Goal: Task Accomplishment & Management: Manage account settings

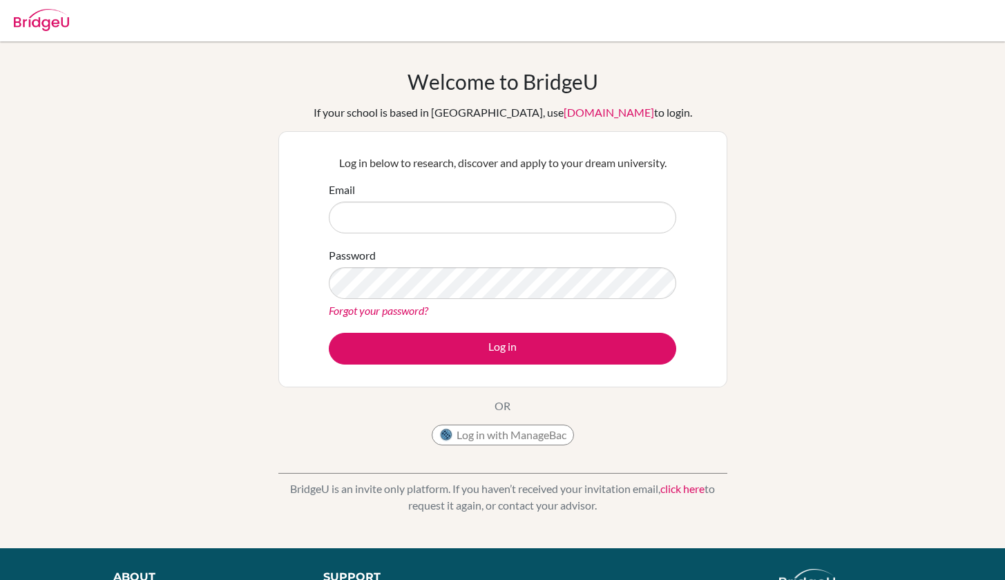
click at [513, 437] on button "Log in with ManageBac" at bounding box center [503, 435] width 142 height 21
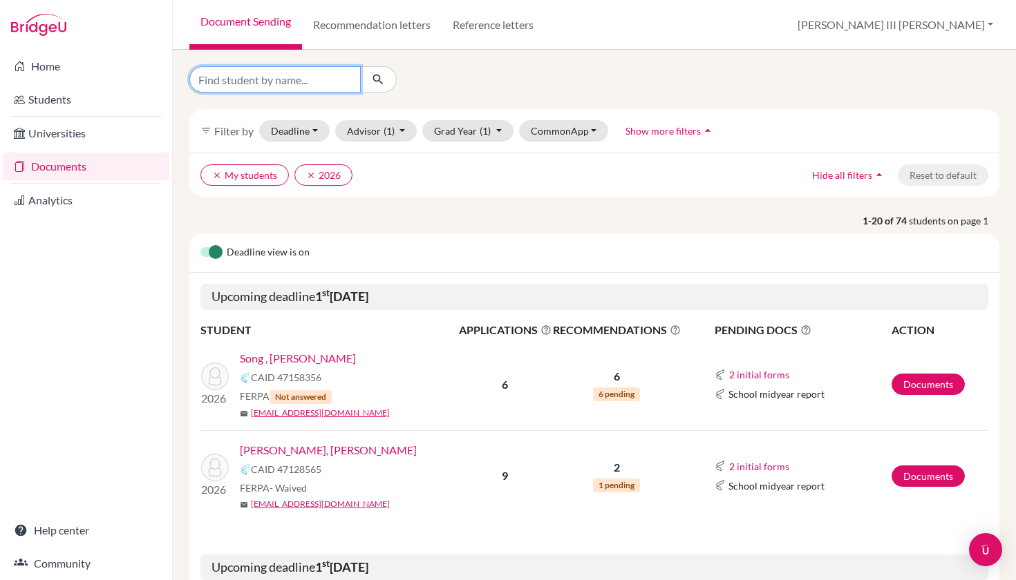
click at [252, 84] on input "Find student by name..." at bounding box center [274, 79] width 171 height 26
type input "shaan"
click at [378, 79] on button "submit" at bounding box center [378, 79] width 37 height 26
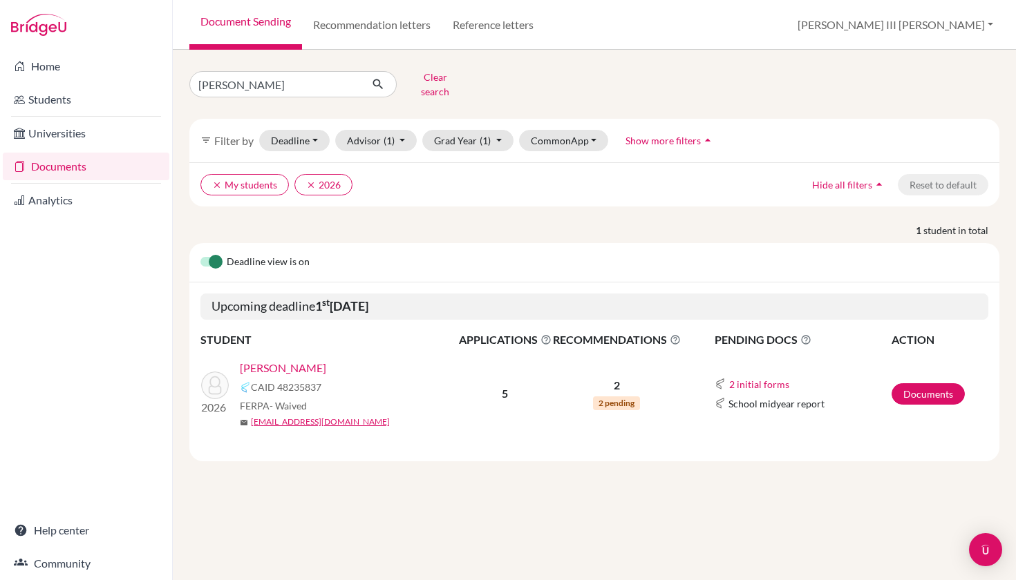
click at [316, 360] on link "[PERSON_NAME]" at bounding box center [283, 368] width 86 height 17
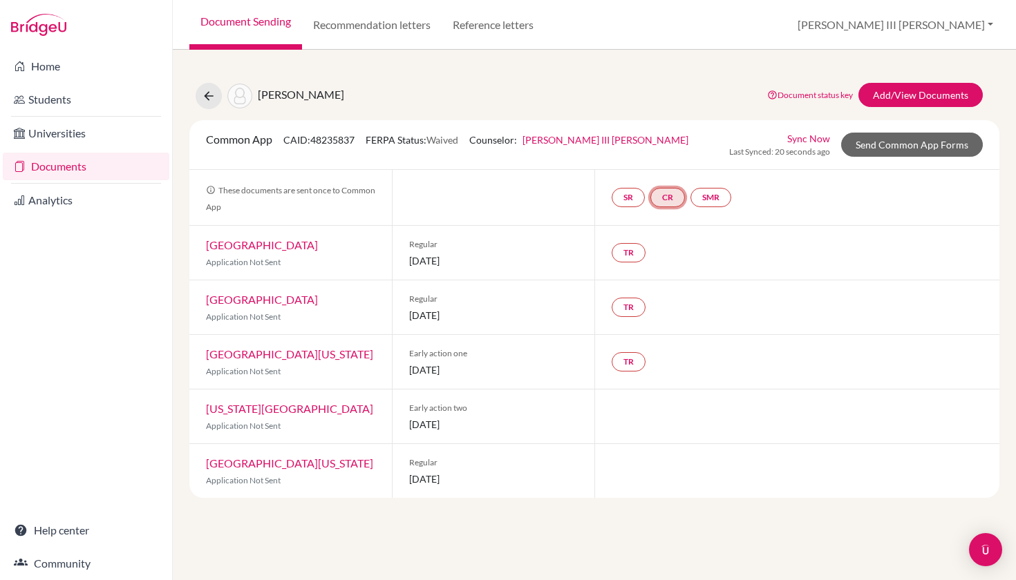
click at [673, 194] on link "CR" at bounding box center [667, 197] width 35 height 19
click at [673, 135] on h3 "Counselor recommendation" at bounding box center [669, 131] width 150 height 25
click at [812, 254] on div "TR" at bounding box center [796, 253] width 405 height 54
click at [940, 147] on link "Send Common App Forms" at bounding box center [912, 145] width 142 height 24
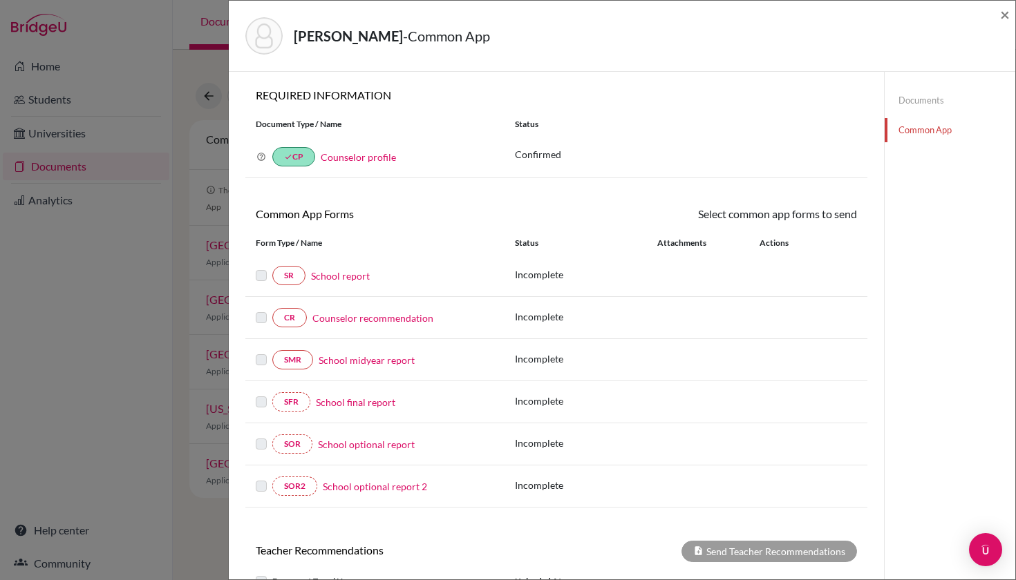
click at [389, 312] on link "Counselor recommendation" at bounding box center [372, 318] width 121 height 15
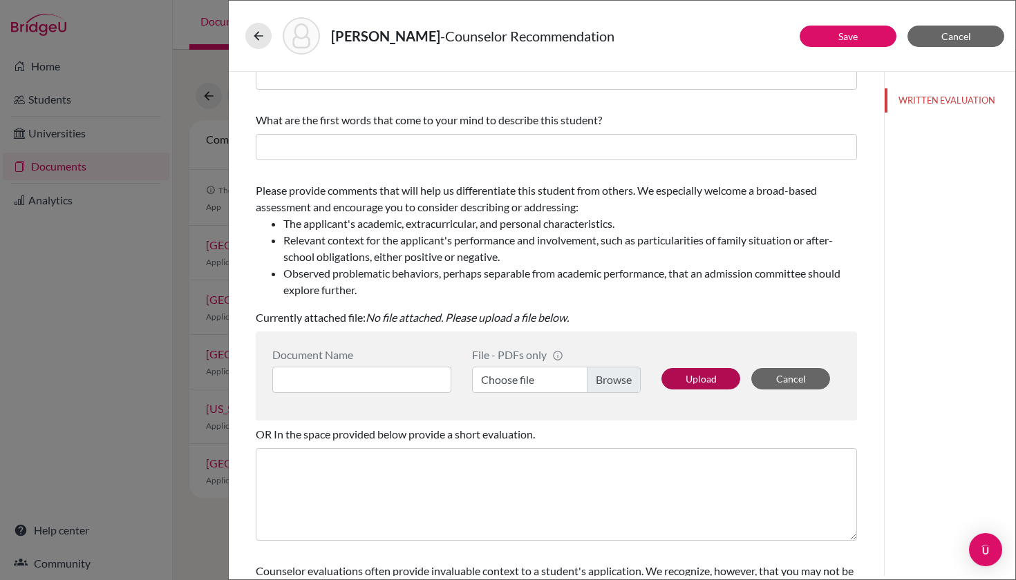
scroll to position [129, 0]
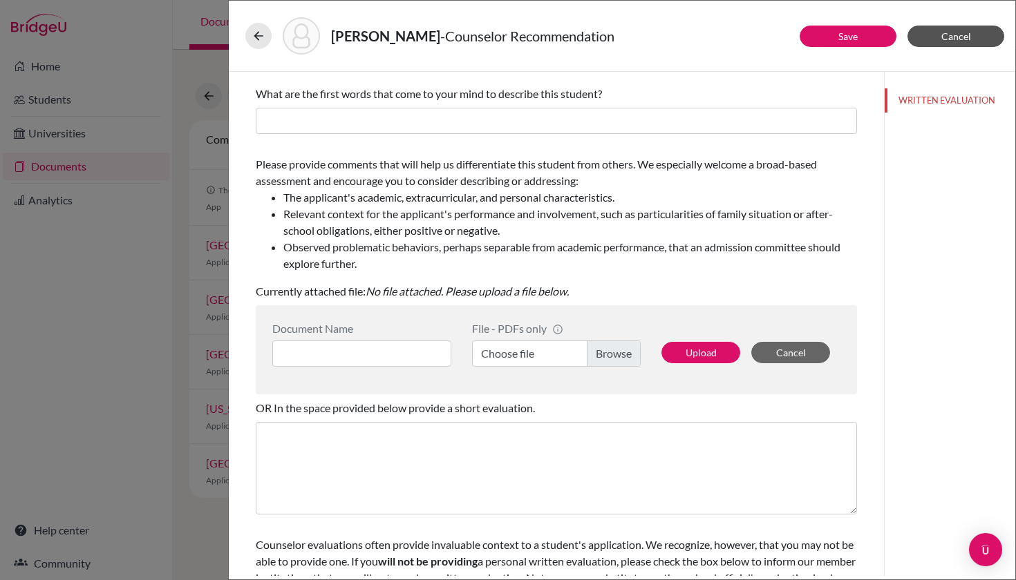
click at [970, 41] on span "Cancel" at bounding box center [956, 36] width 30 height 12
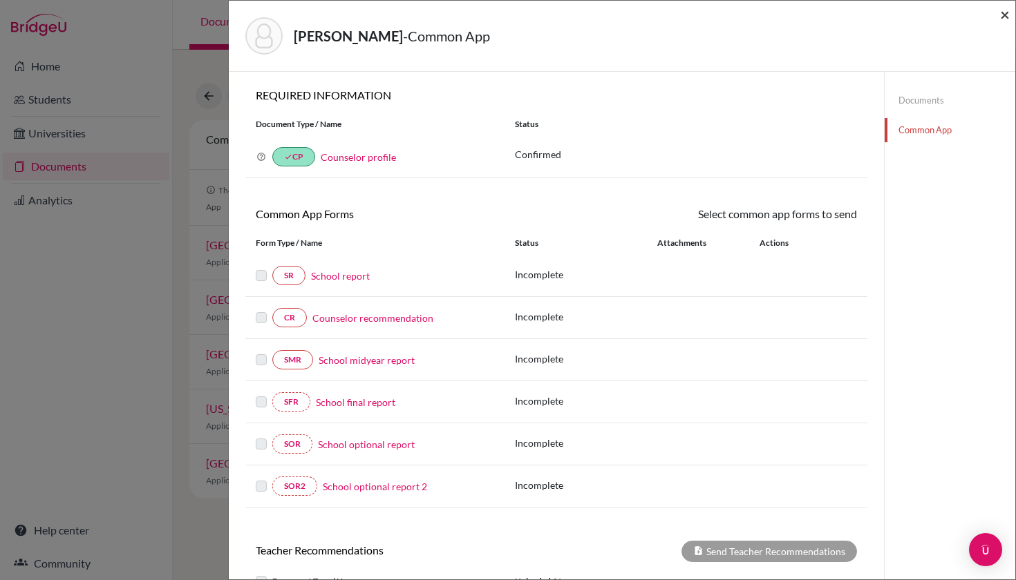
click at [1005, 16] on span "×" at bounding box center [1005, 14] width 10 height 20
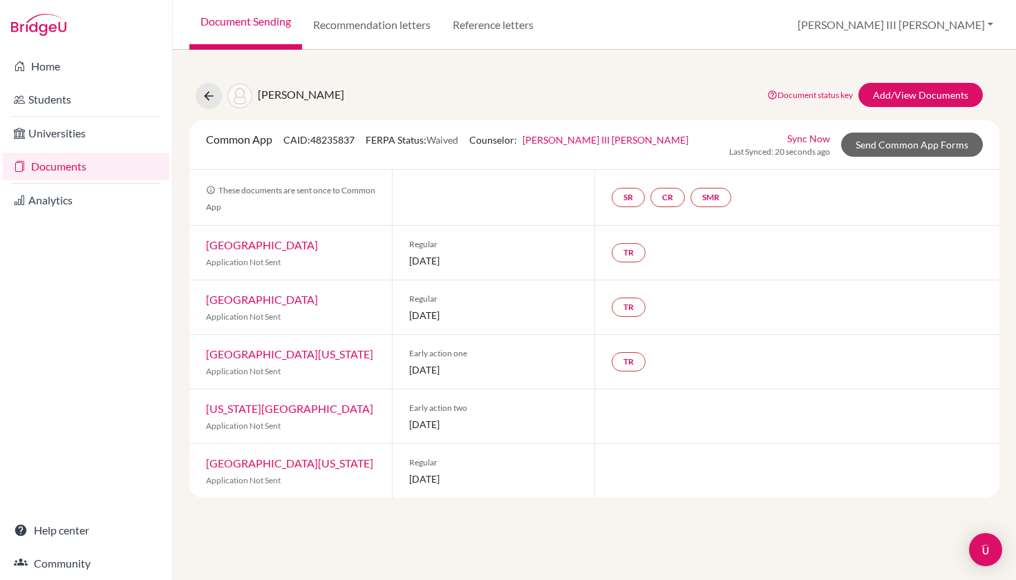
click at [271, 247] on link "[GEOGRAPHIC_DATA]" at bounding box center [262, 244] width 112 height 13
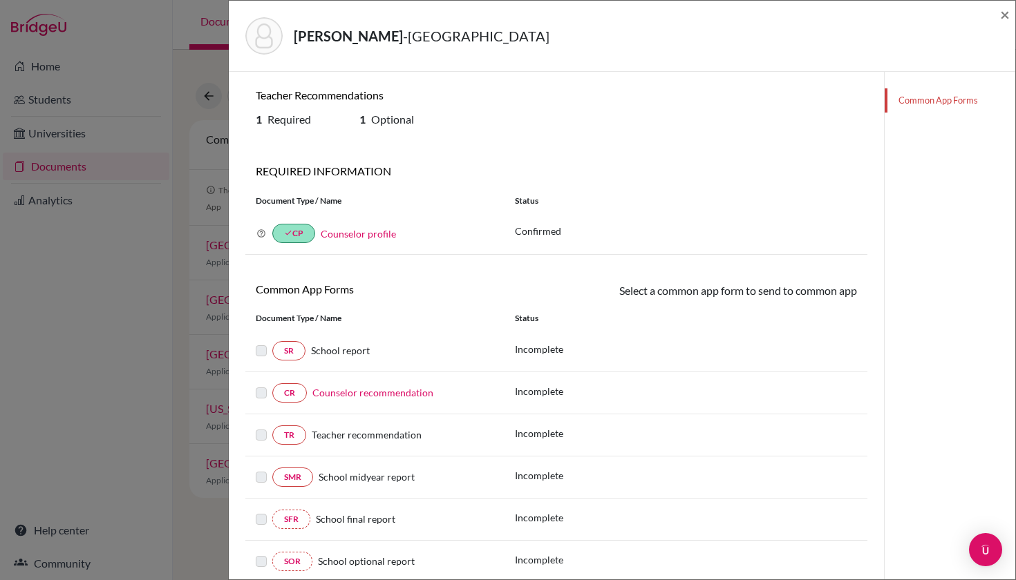
scroll to position [23, 0]
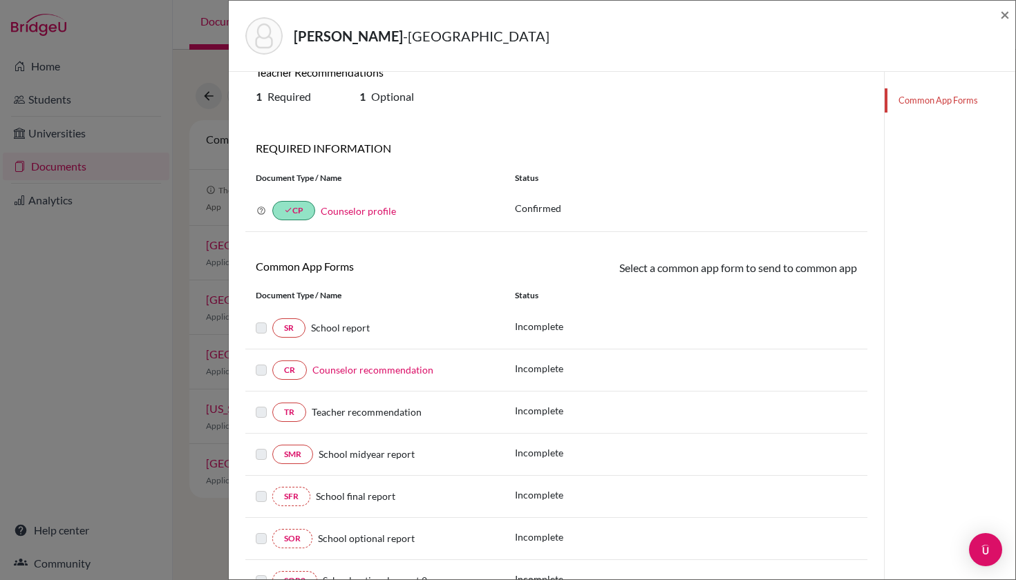
click at [263, 404] on label at bounding box center [261, 404] width 11 height 0
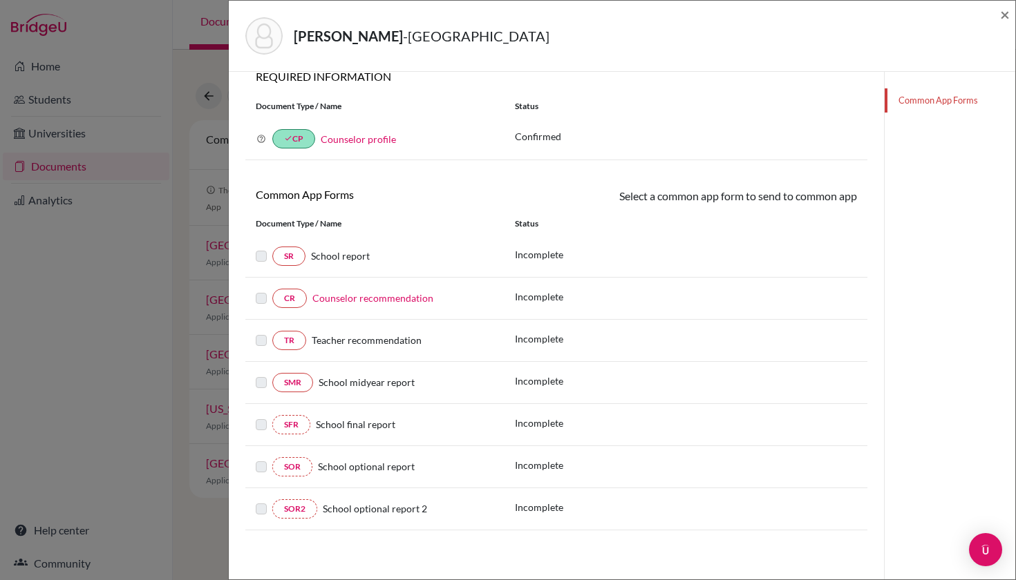
click at [394, 298] on link "Counselor recommendation" at bounding box center [372, 298] width 121 height 12
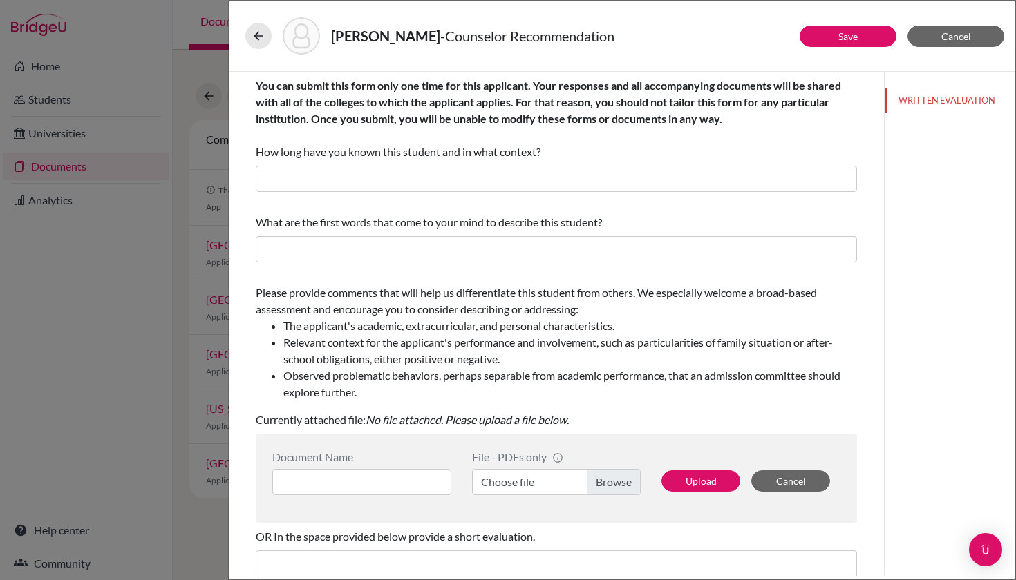
click at [929, 103] on button "WRITTEN EVALUATION" at bounding box center [950, 100] width 131 height 24
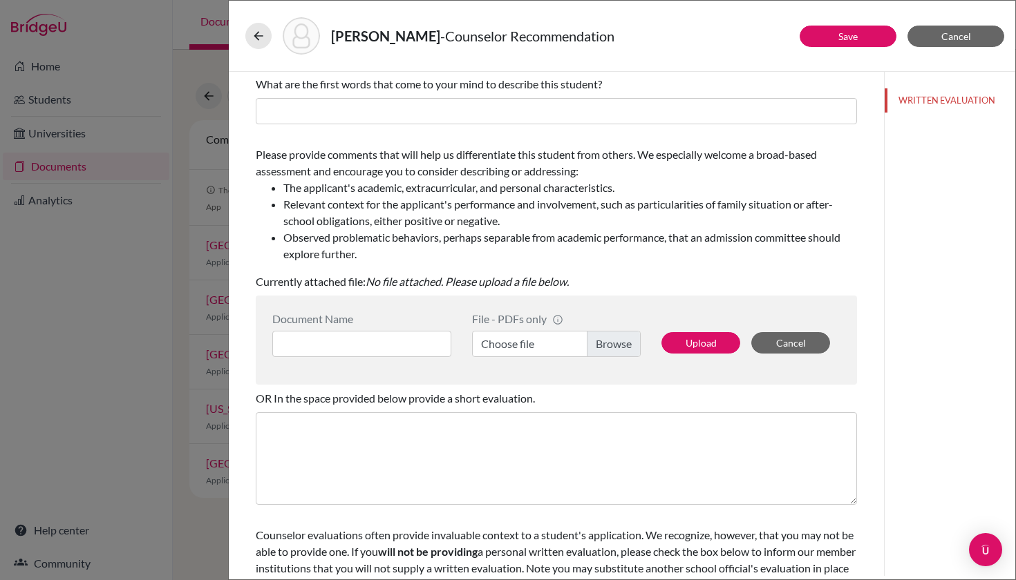
scroll to position [189, 0]
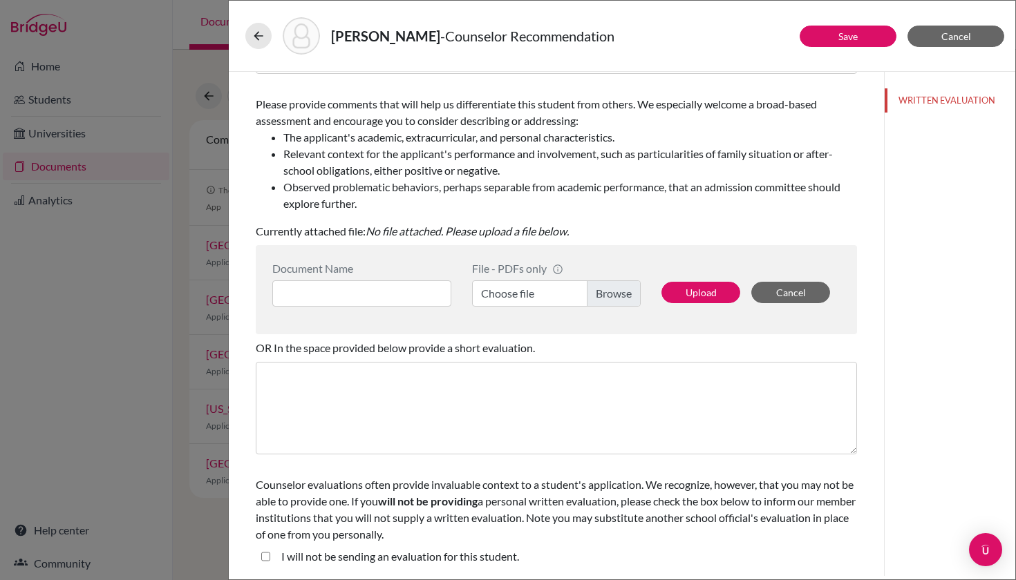
drag, startPoint x: 496, startPoint y: 32, endPoint x: 656, endPoint y: 44, distance: 160.0
click at [614, 44] on span "- Counselor Recommendation" at bounding box center [527, 36] width 174 height 17
click at [966, 37] on span "Cancel" at bounding box center [956, 36] width 30 height 12
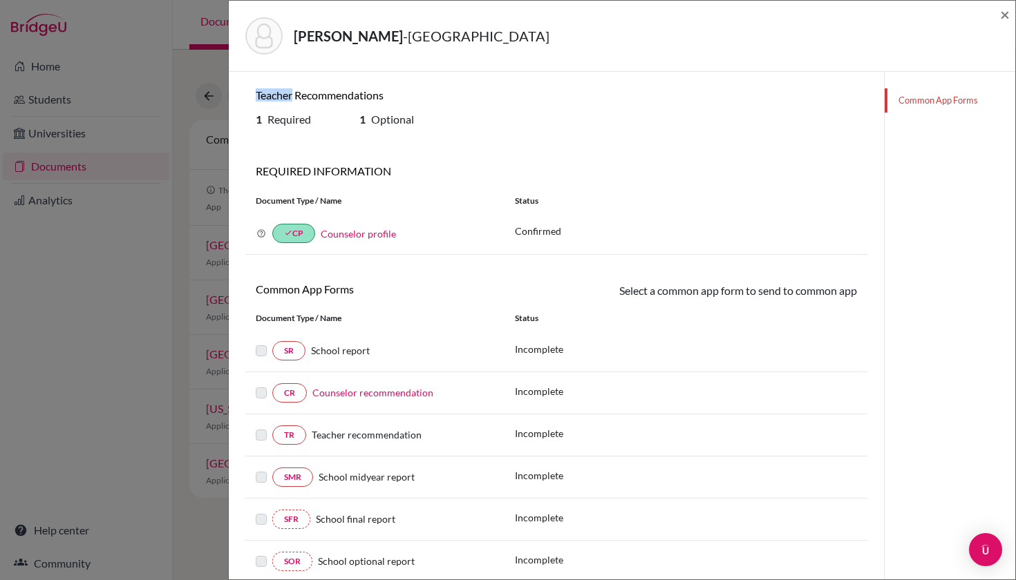
drag, startPoint x: 256, startPoint y: 95, endPoint x: 293, endPoint y: 95, distance: 37.3
click at [293, 95] on h6 "Teacher Recommendations" at bounding box center [401, 94] width 290 height 13
click at [1008, 17] on span "×" at bounding box center [1005, 14] width 10 height 20
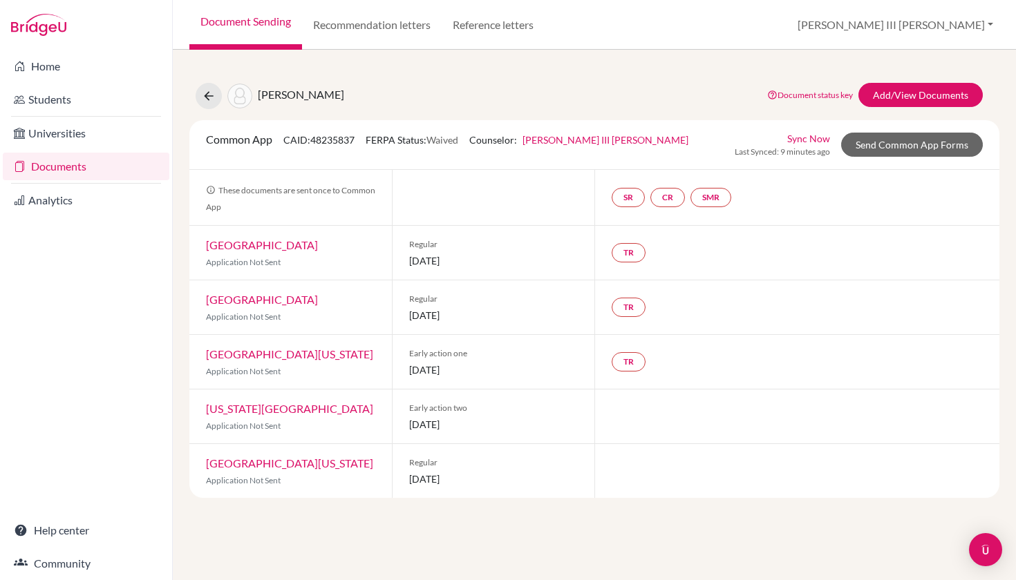
click at [806, 140] on link "Sync Now" at bounding box center [808, 138] width 43 height 15
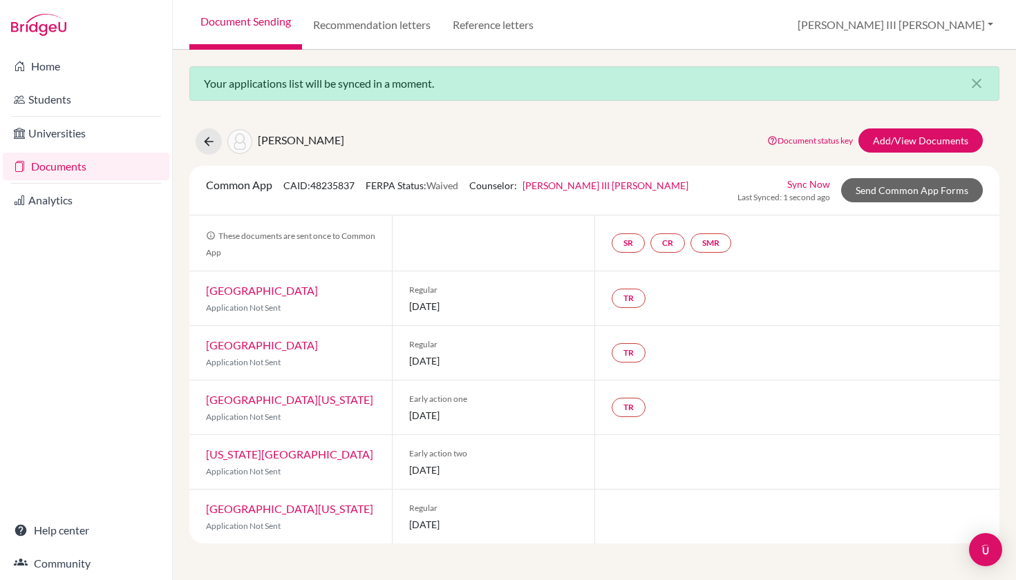
click at [808, 186] on link "Sync Now" at bounding box center [808, 184] width 43 height 15
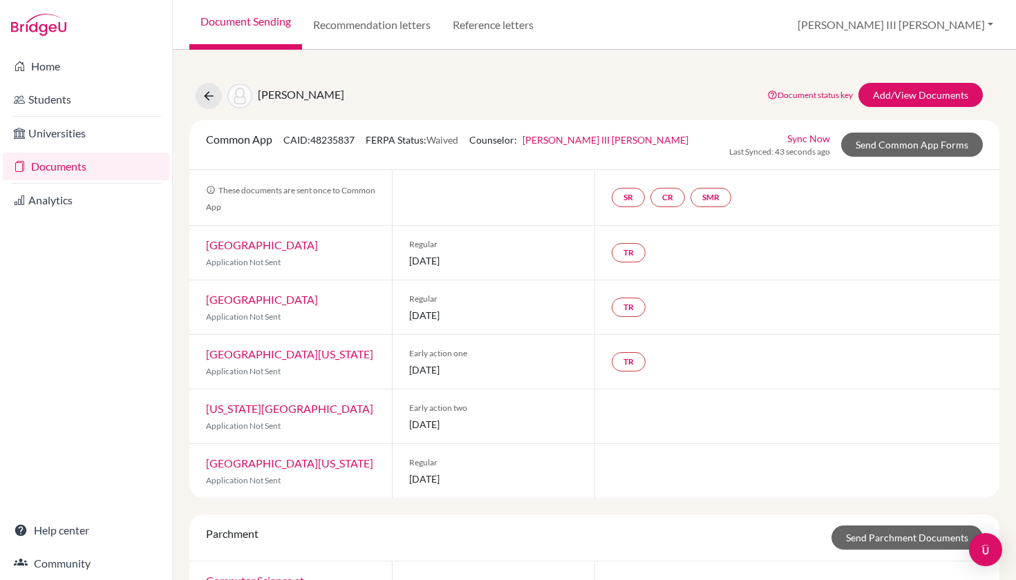
scroll to position [68, 0]
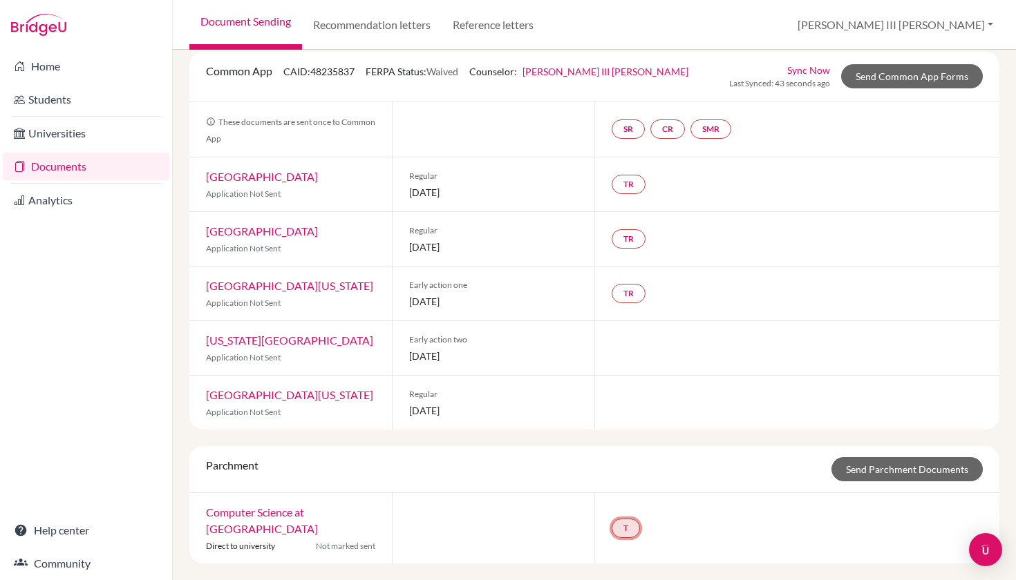
click at [622, 527] on link "T" at bounding box center [626, 528] width 28 height 19
click at [725, 481] on div "Parchment Send Parchment Documents" at bounding box center [594, 469] width 797 height 24
click at [59, 72] on link "Home" at bounding box center [86, 67] width 167 height 28
